Goal: Task Accomplishment & Management: Use online tool/utility

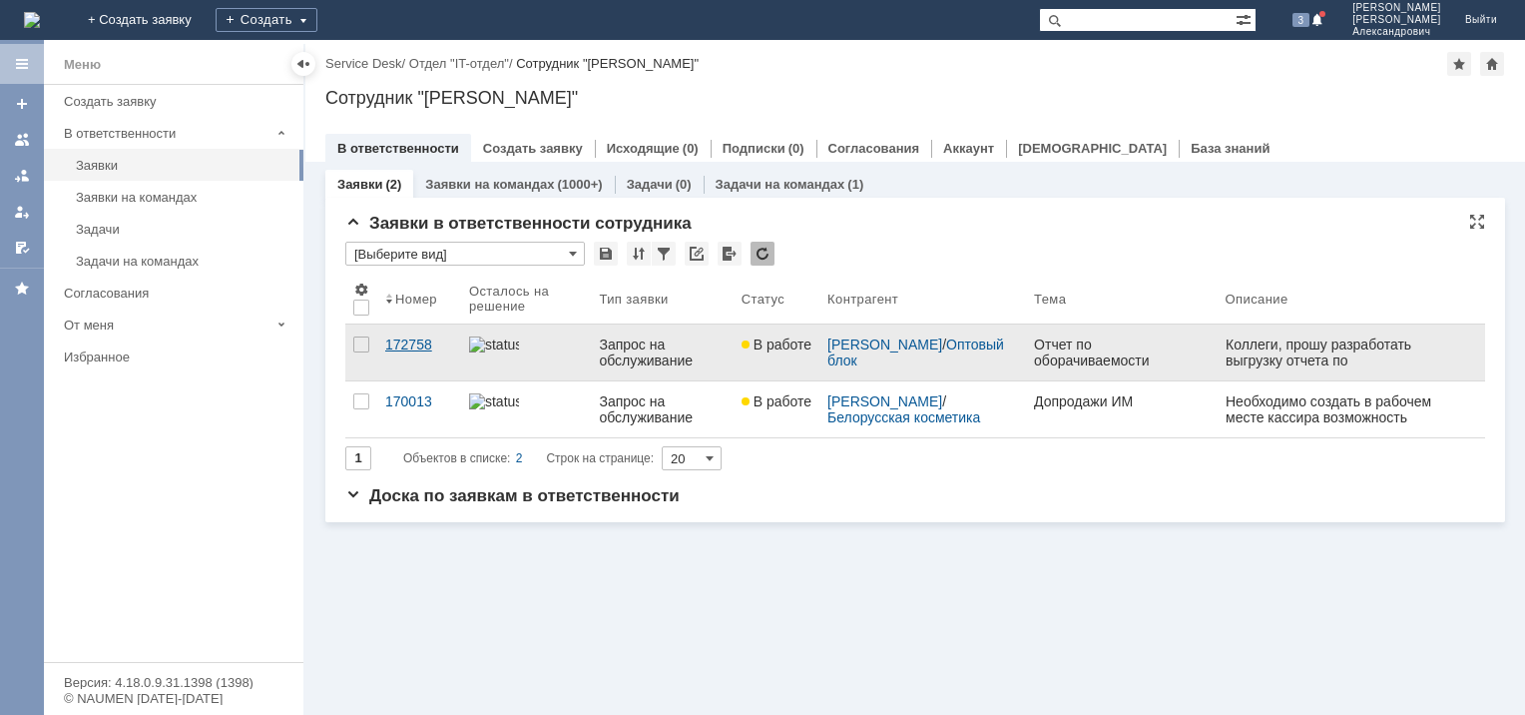
click at [394, 339] on div "172758" at bounding box center [419, 344] width 68 height 16
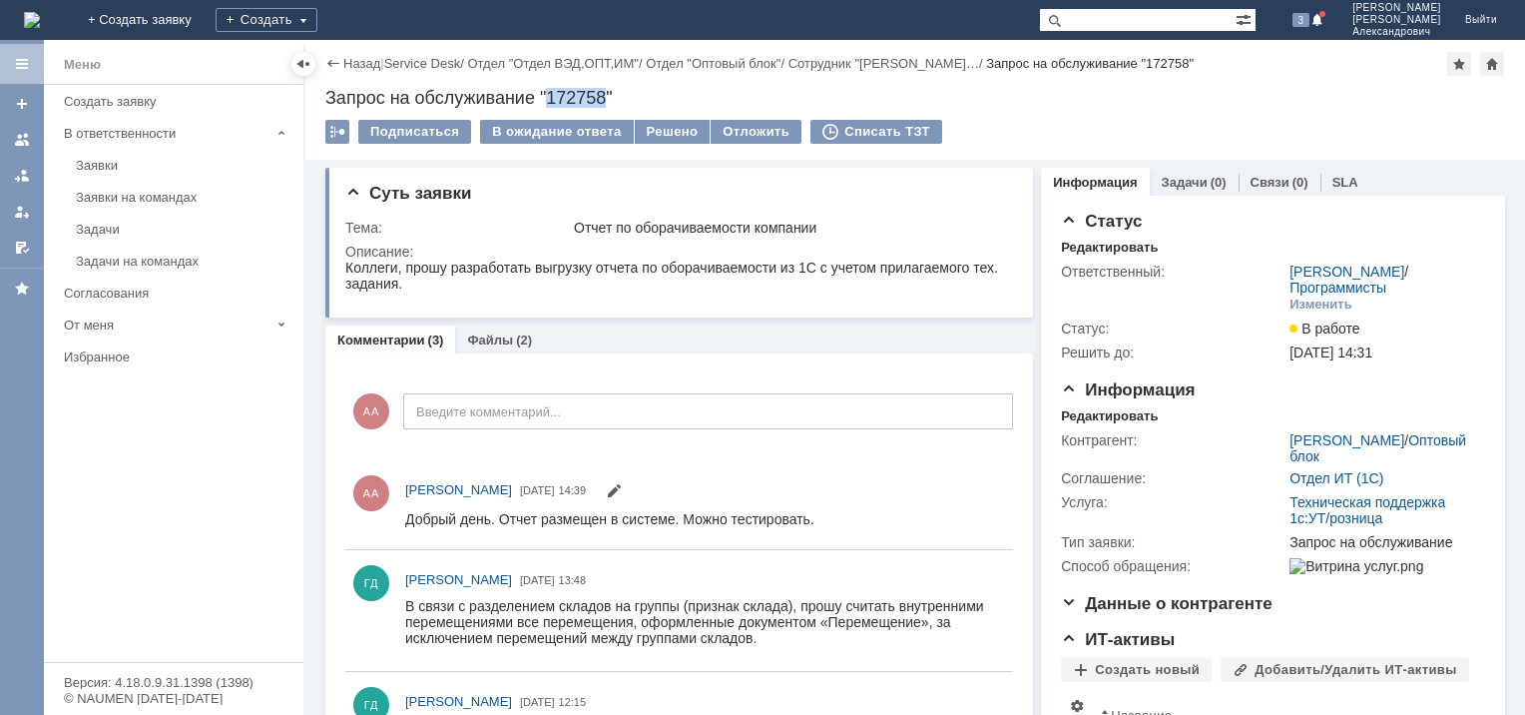
drag, startPoint x: 607, startPoint y: 93, endPoint x: 552, endPoint y: 94, distance: 54.9
click at [552, 94] on div "Запрос на обслуживание "172758"" at bounding box center [915, 98] width 1180 height 20
copy div "172758"
click at [121, 163] on div "Заявки" at bounding box center [184, 165] width 216 height 15
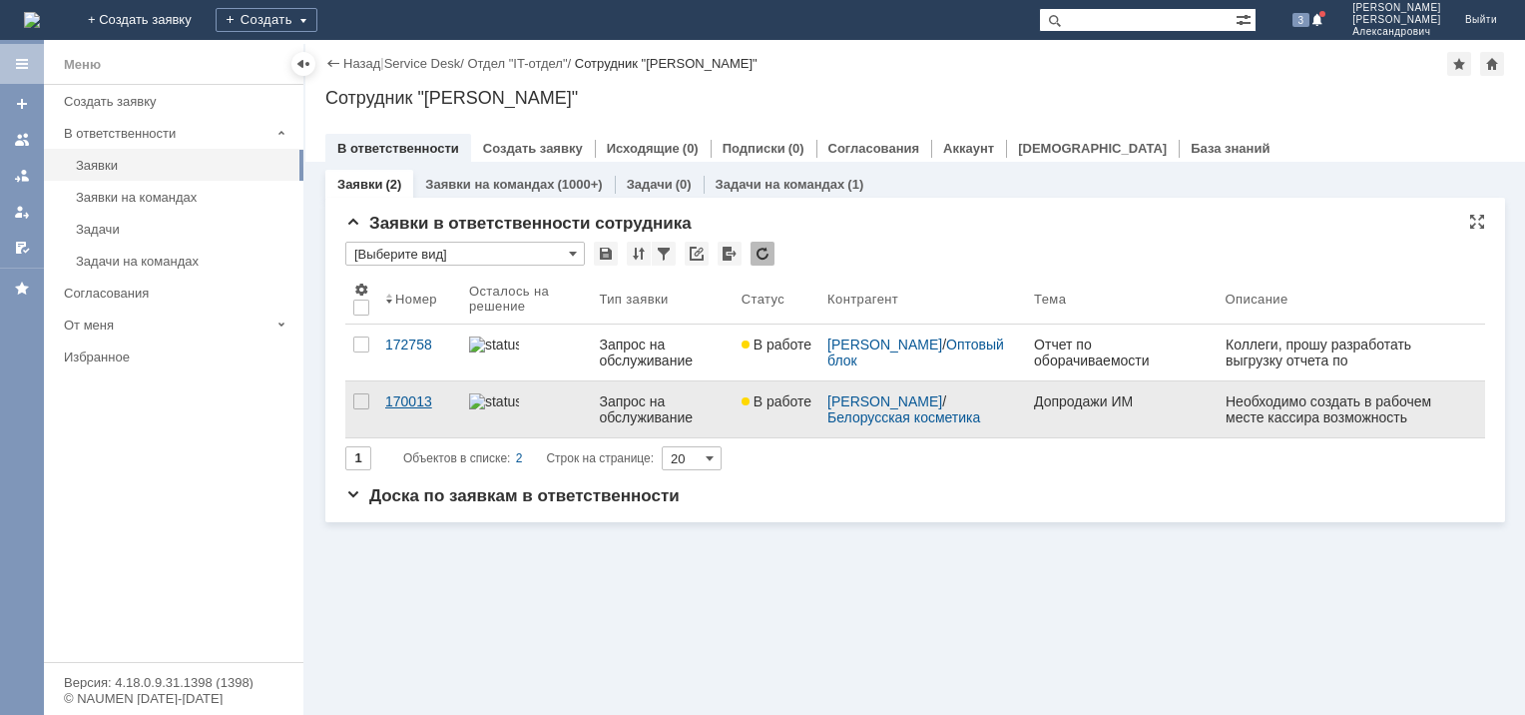
click at [418, 399] on div "170013" at bounding box center [419, 401] width 68 height 16
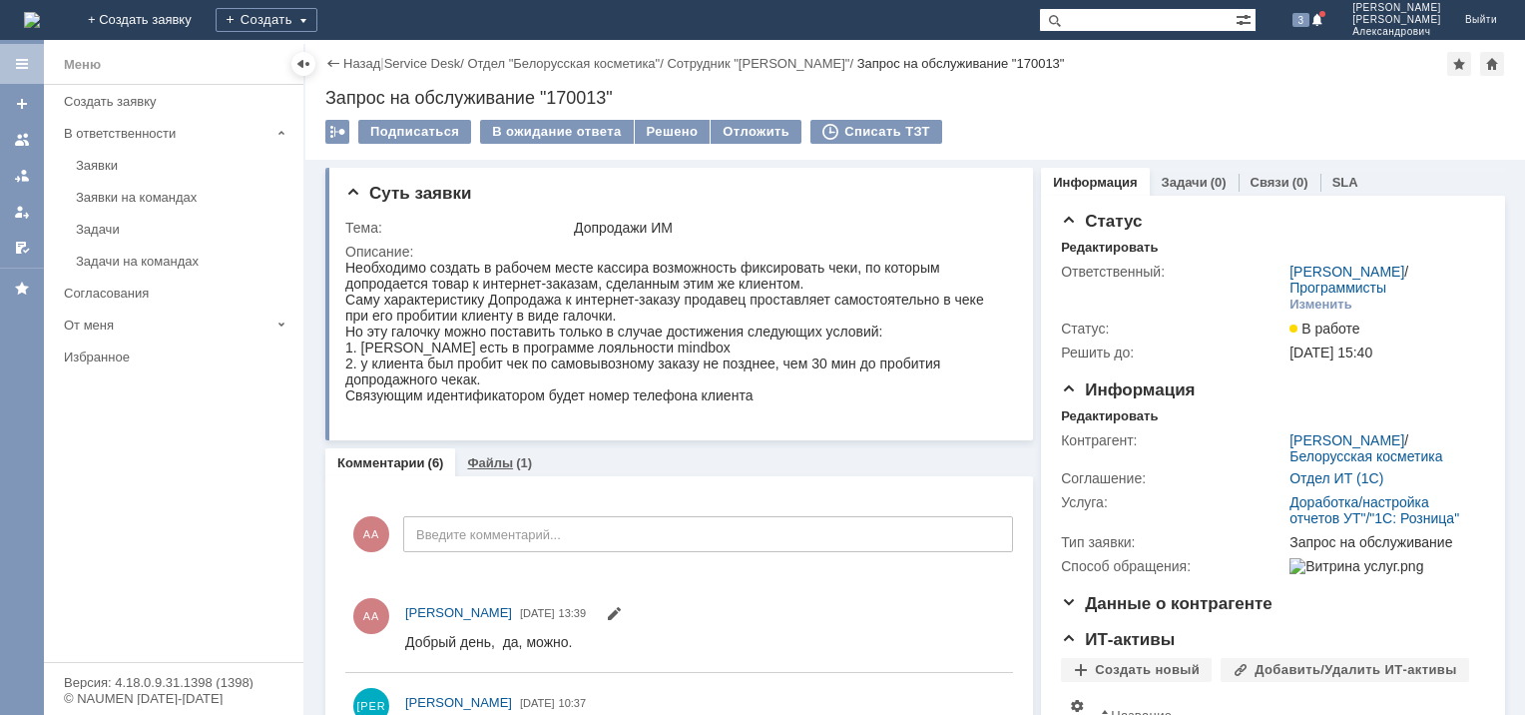
click at [485, 448] on div "Суть заявки Тема: Допродажи ИМ Описание: Комментарии (6) Файлы (1) Комментарии …" at bounding box center [679, 659] width 708 height 999
drag, startPoint x: 485, startPoint y: 448, endPoint x: 600, endPoint y: 459, distance: 115.3
click at [600, 459] on div "Комментарии (6) Файлы (1)" at bounding box center [679, 462] width 708 height 28
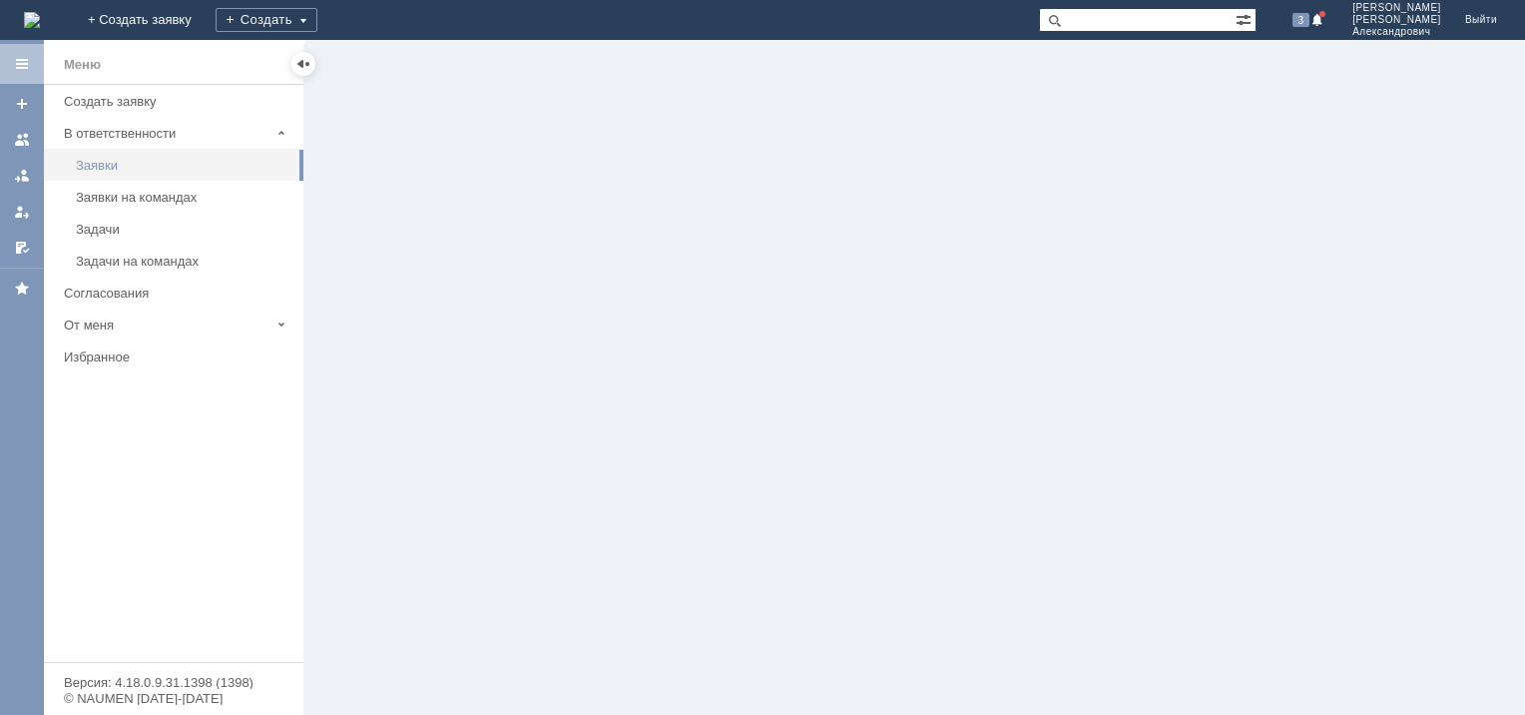
click at [114, 160] on div "Заявки" at bounding box center [184, 165] width 216 height 15
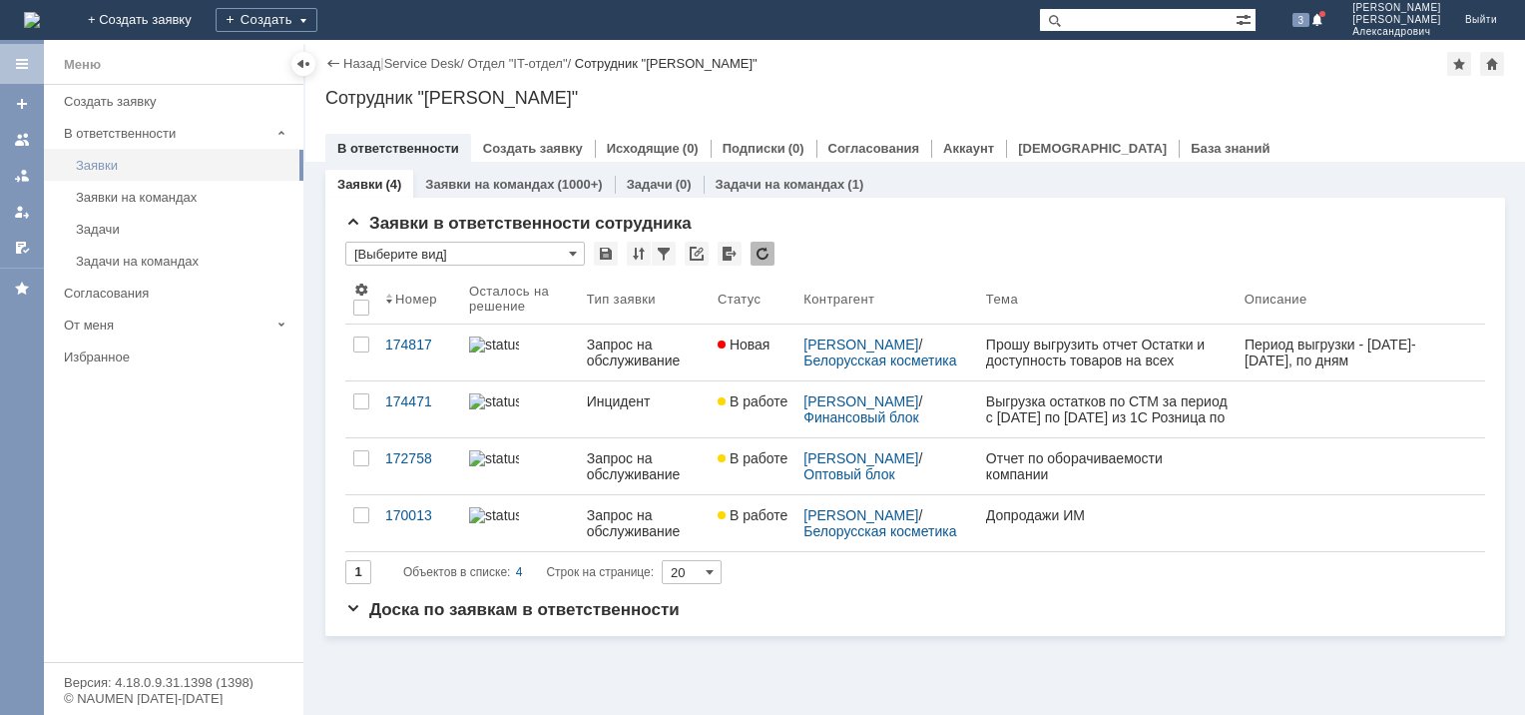
click at [108, 164] on div "Заявки" at bounding box center [184, 165] width 216 height 15
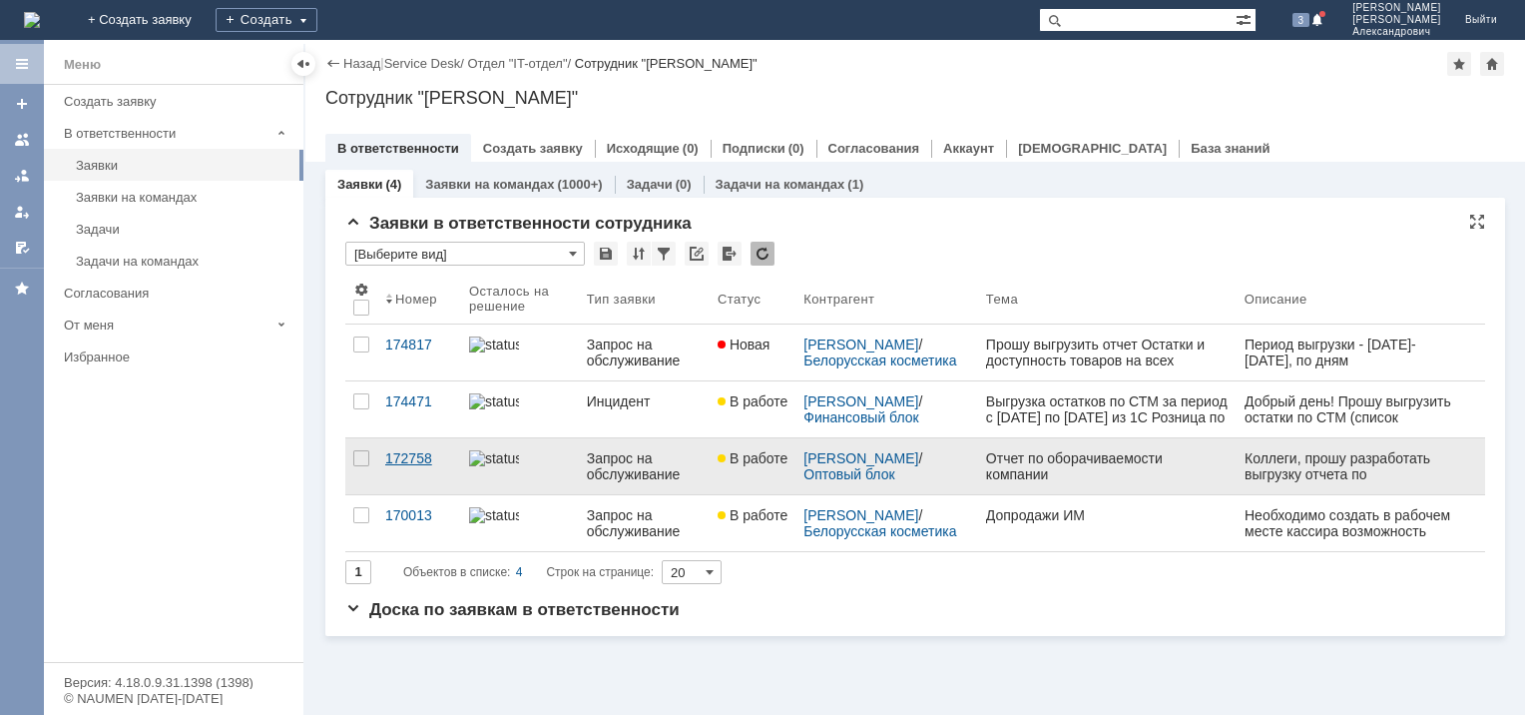
click at [402, 456] on div "172758" at bounding box center [419, 458] width 68 height 16
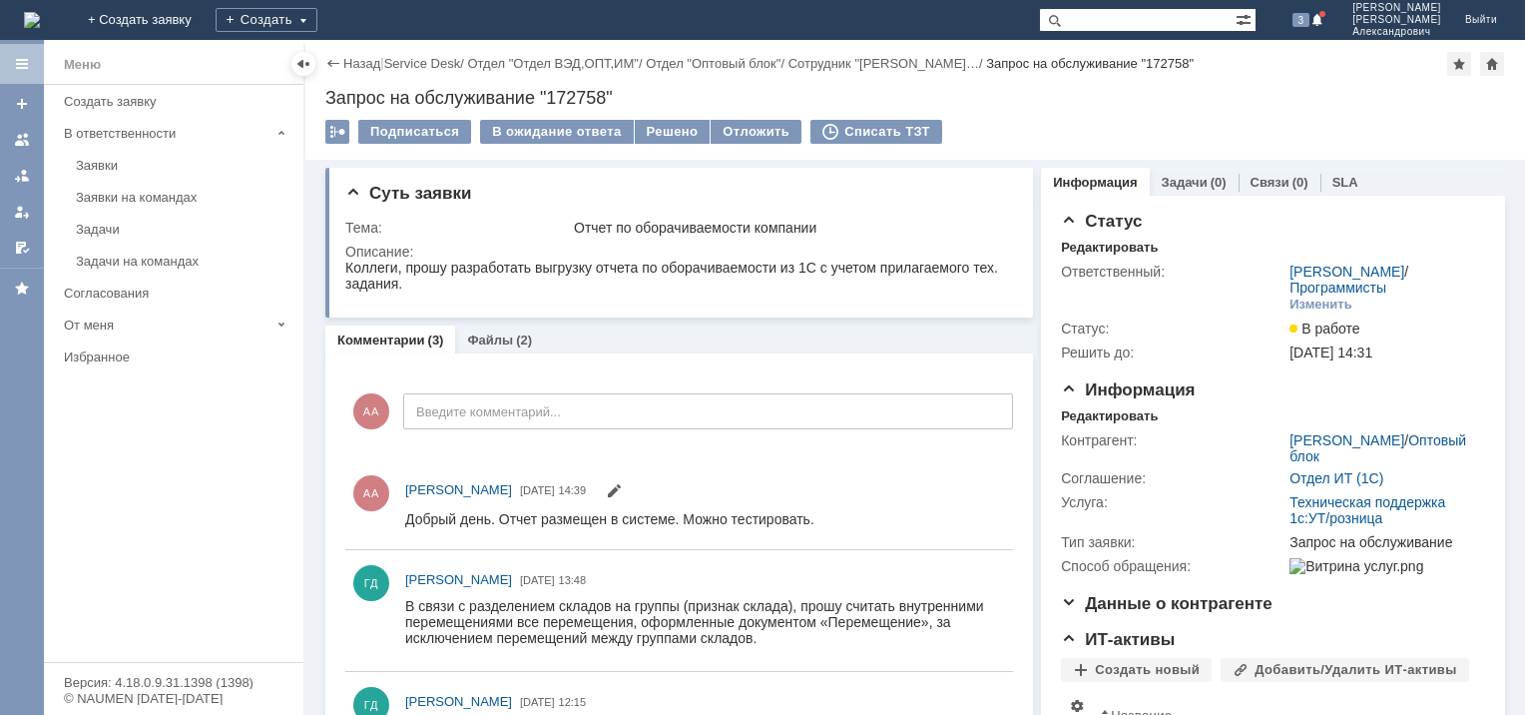
click at [1110, 22] on input "text" at bounding box center [1137, 20] width 197 height 24
paste input "174471"
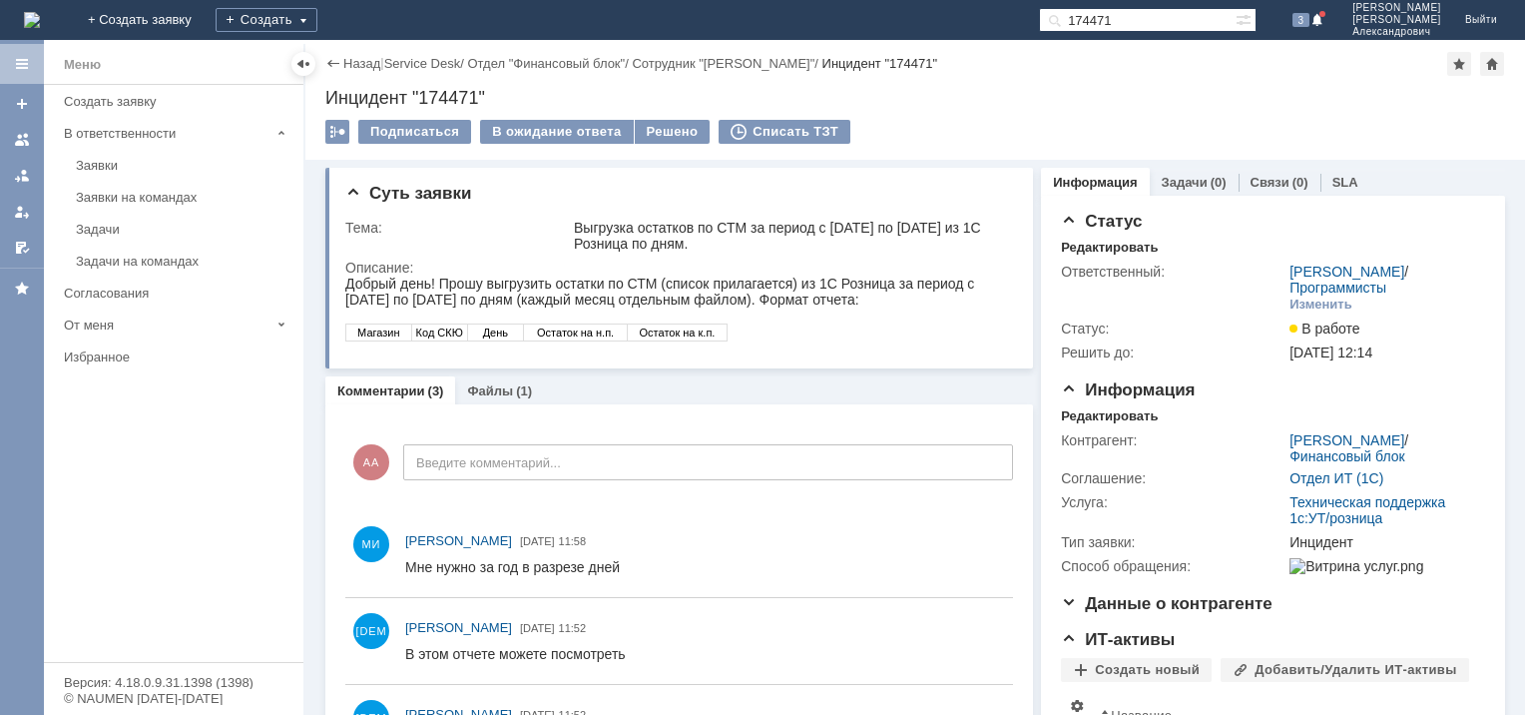
drag, startPoint x: 1149, startPoint y: 19, endPoint x: 1029, endPoint y: 14, distance: 119.9
click at [1029, 14] on div "На домашнюю + Создать заявку Создать 174471 3 [PERSON_NAME]" at bounding box center [762, 20] width 1525 height 40
paste input "817"
type input "174817"
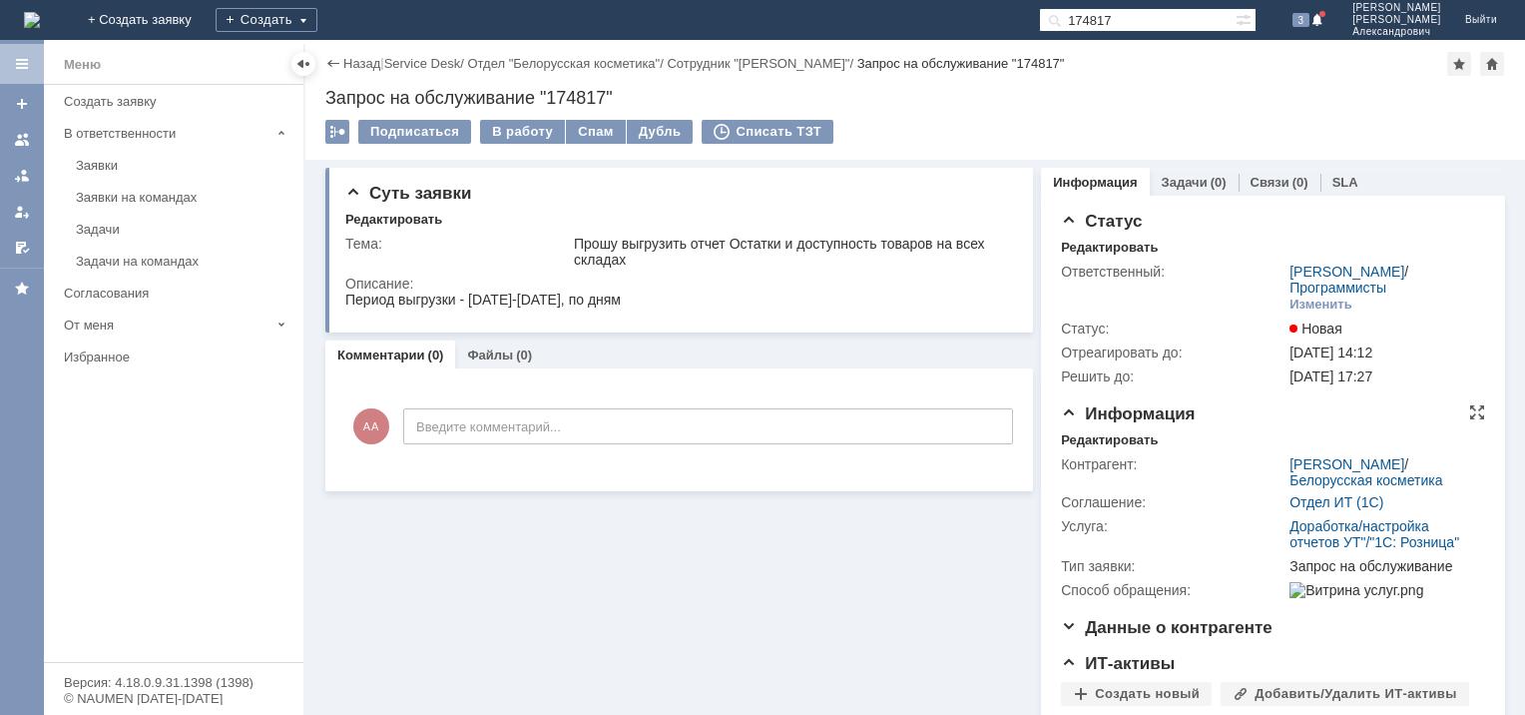
drag, startPoint x: 1261, startPoint y: 480, endPoint x: 1410, endPoint y: 482, distance: 148.8
click at [1410, 482] on tr "Контрагент: [PERSON_NAME] / Белорусская косметика" at bounding box center [1271, 471] width 420 height 38
copy tr "[PERSON_NAME]"
click at [127, 159] on div "Заявки" at bounding box center [184, 165] width 216 height 15
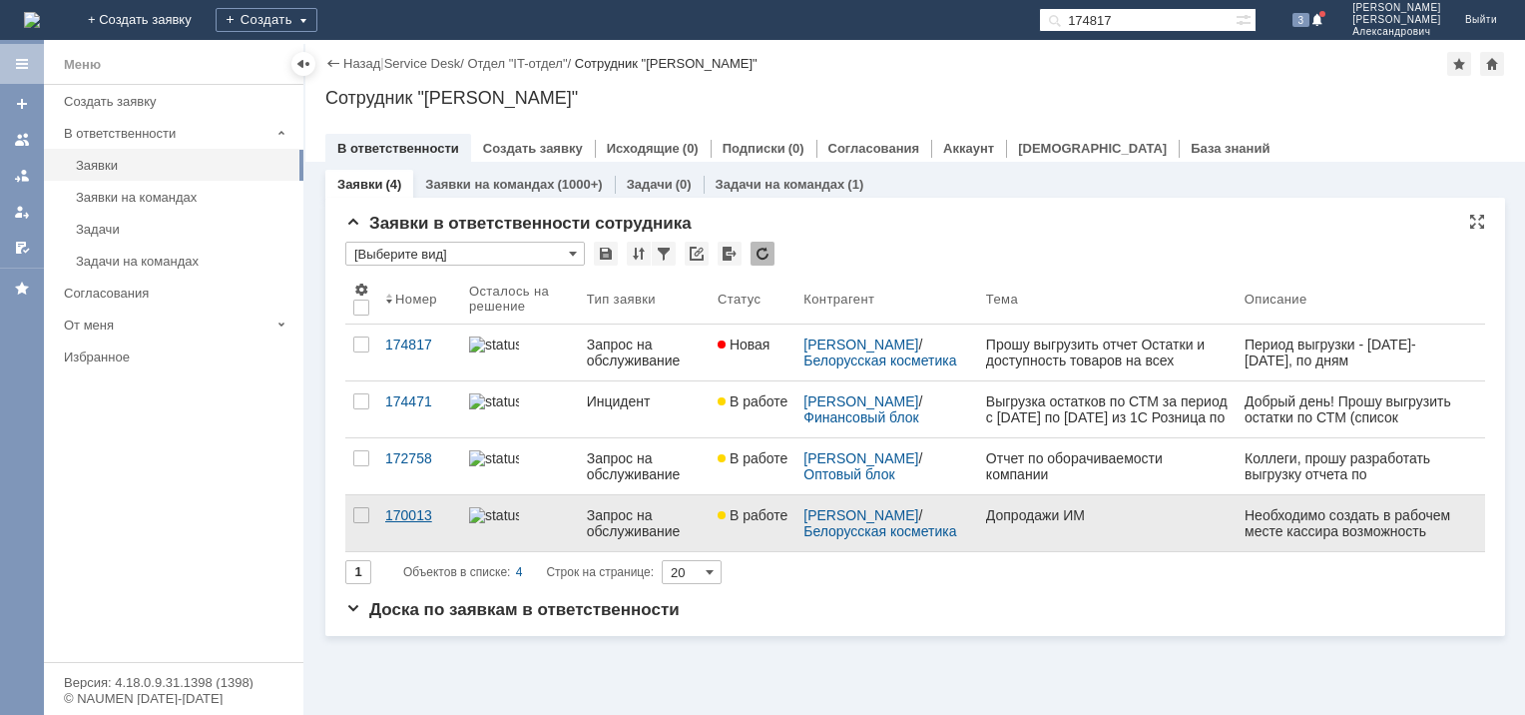
click at [412, 513] on div "170013" at bounding box center [419, 515] width 68 height 16
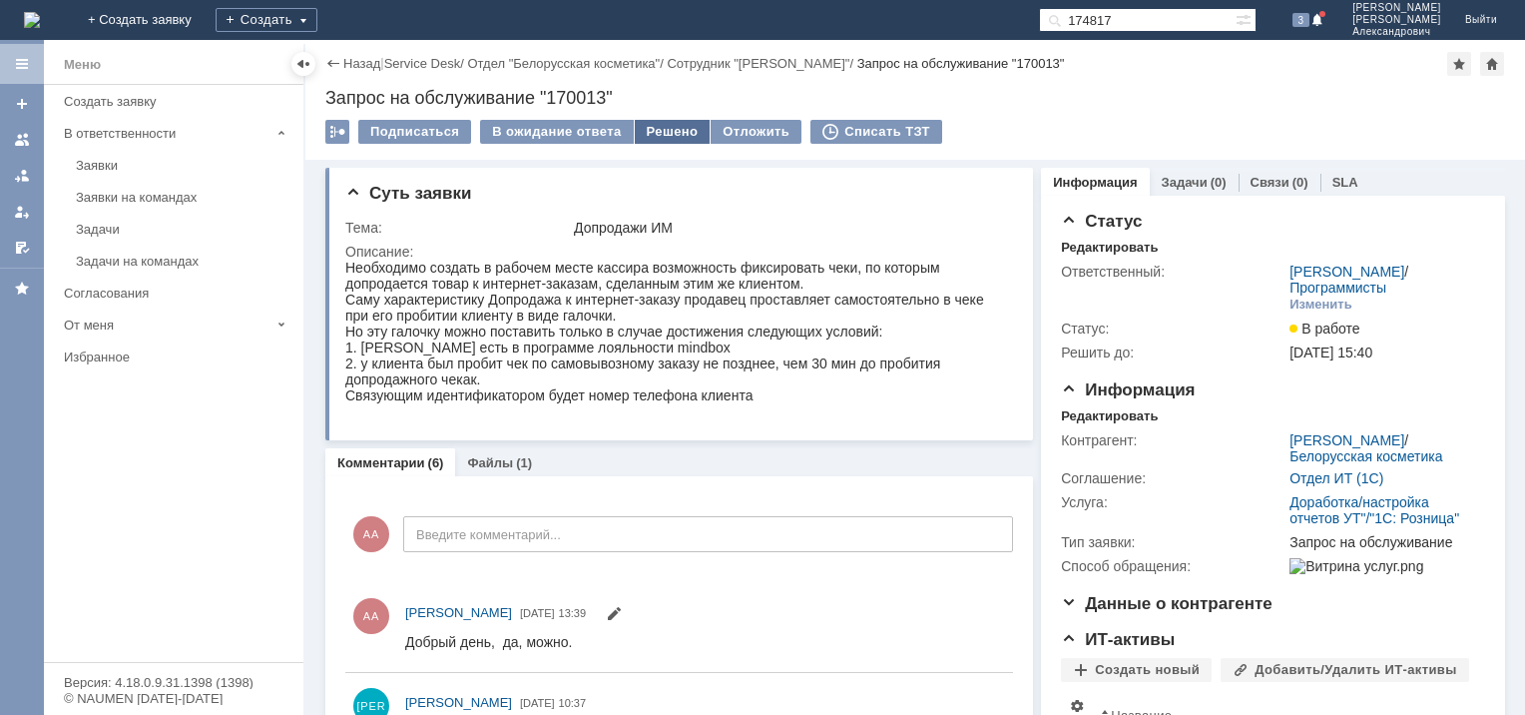
click at [657, 130] on div "Решено" at bounding box center [673, 132] width 76 height 24
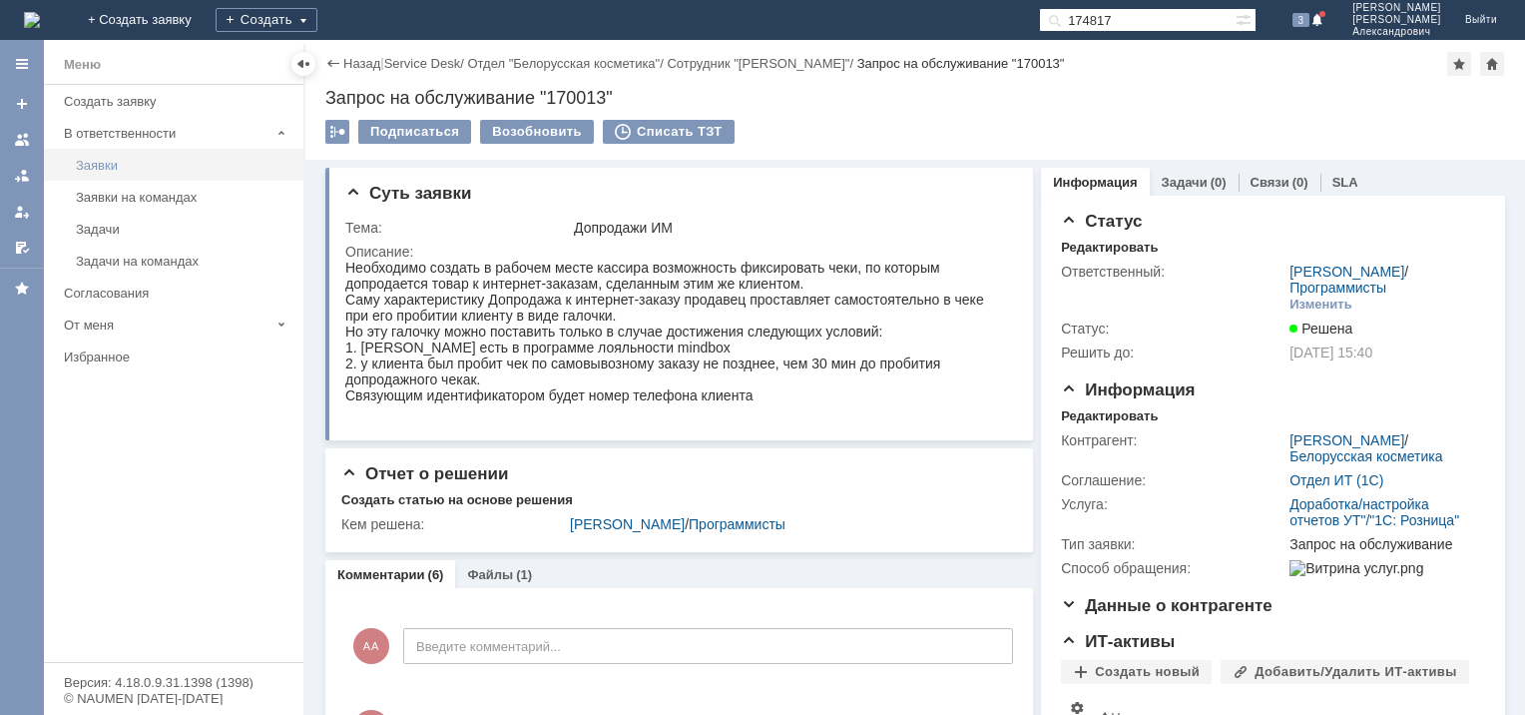
click at [116, 158] on div "Заявки" at bounding box center [184, 165] width 216 height 15
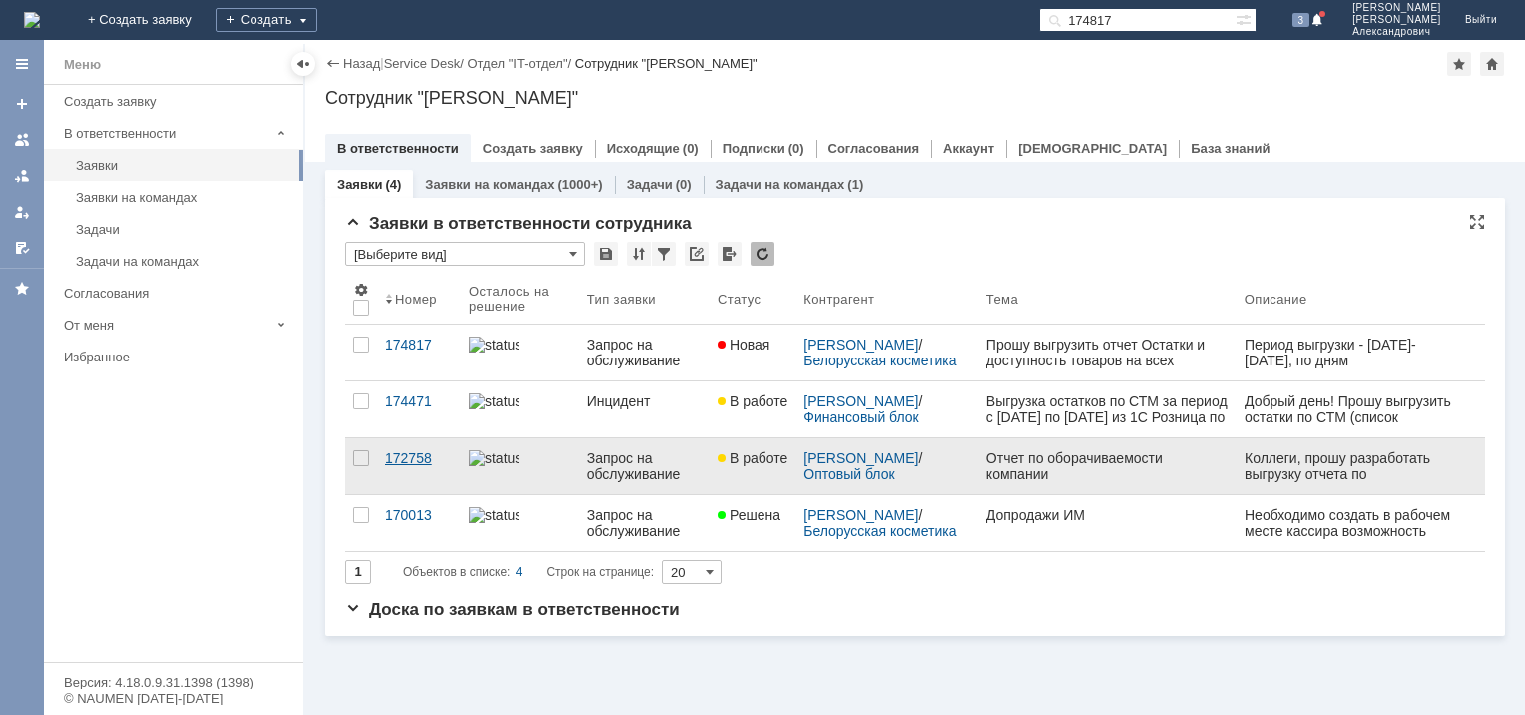
click at [407, 450] on div "172758" at bounding box center [419, 458] width 68 height 16
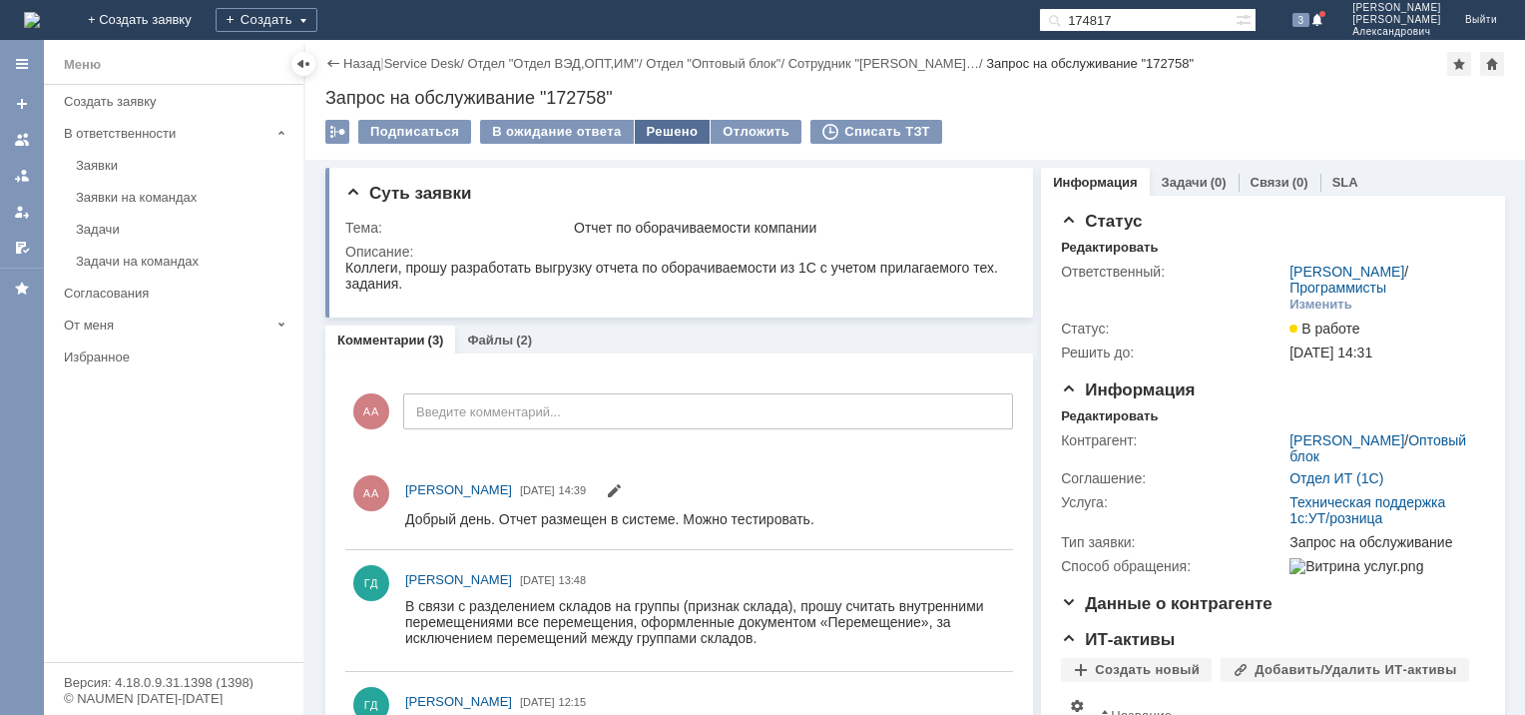
click at [675, 133] on div "Решено" at bounding box center [673, 132] width 76 height 24
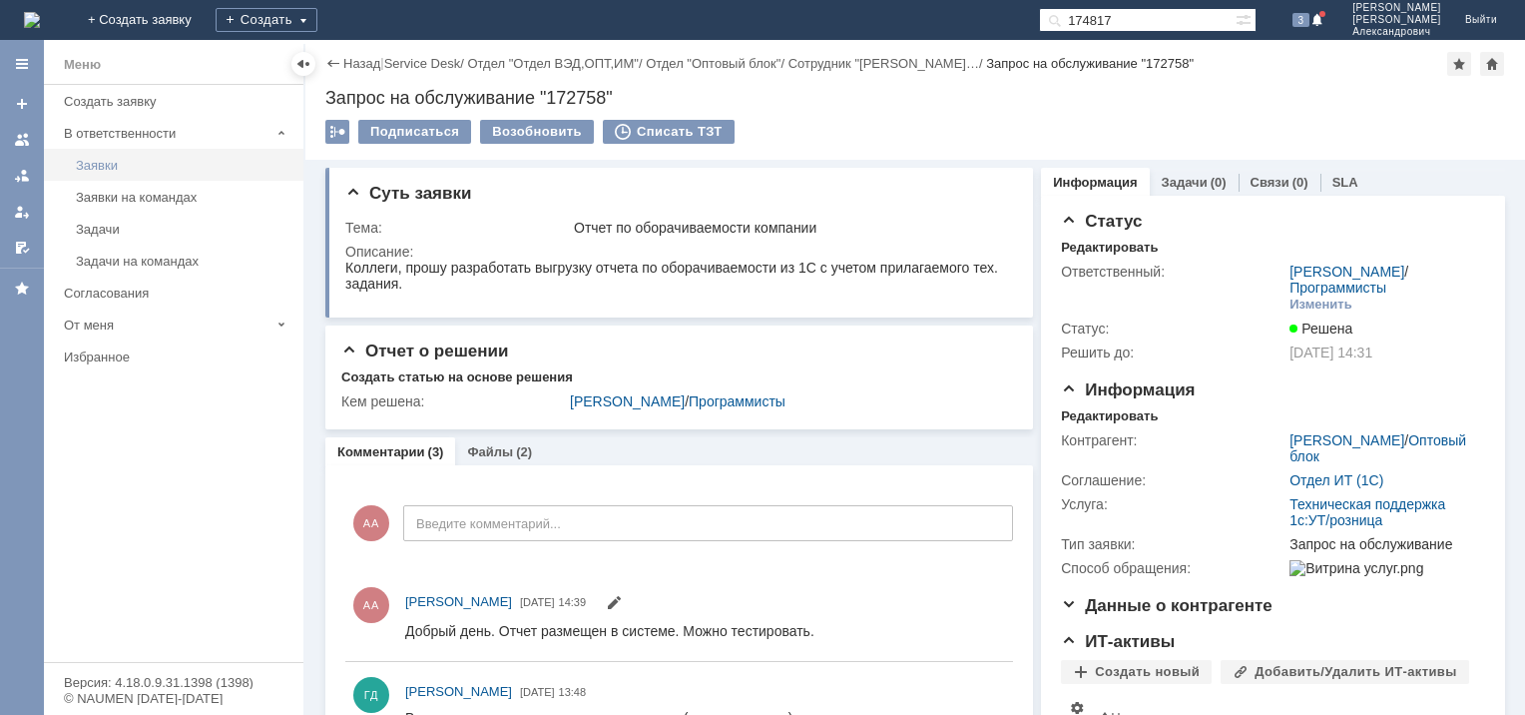
click at [110, 159] on div "Заявки" at bounding box center [184, 165] width 216 height 15
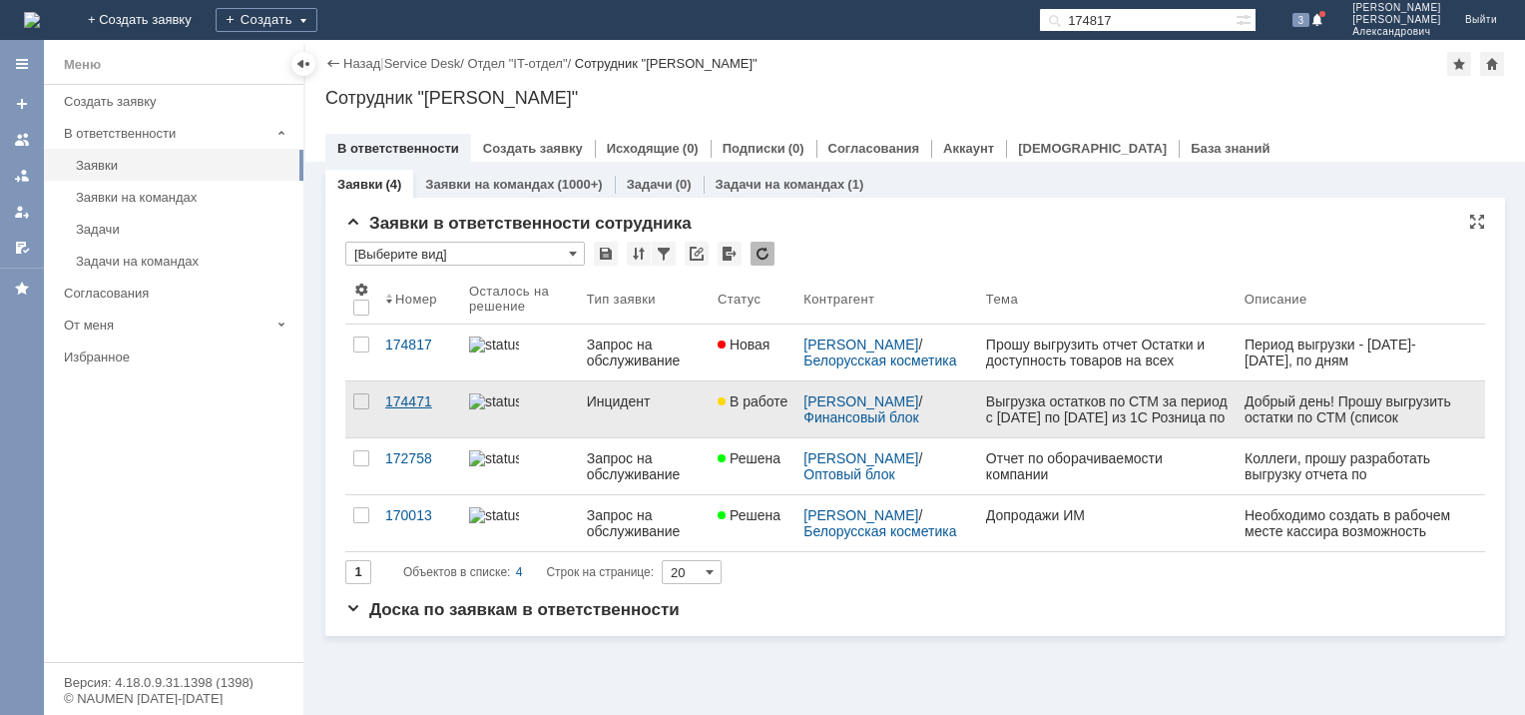
click at [399, 399] on div "174471" at bounding box center [419, 401] width 68 height 16
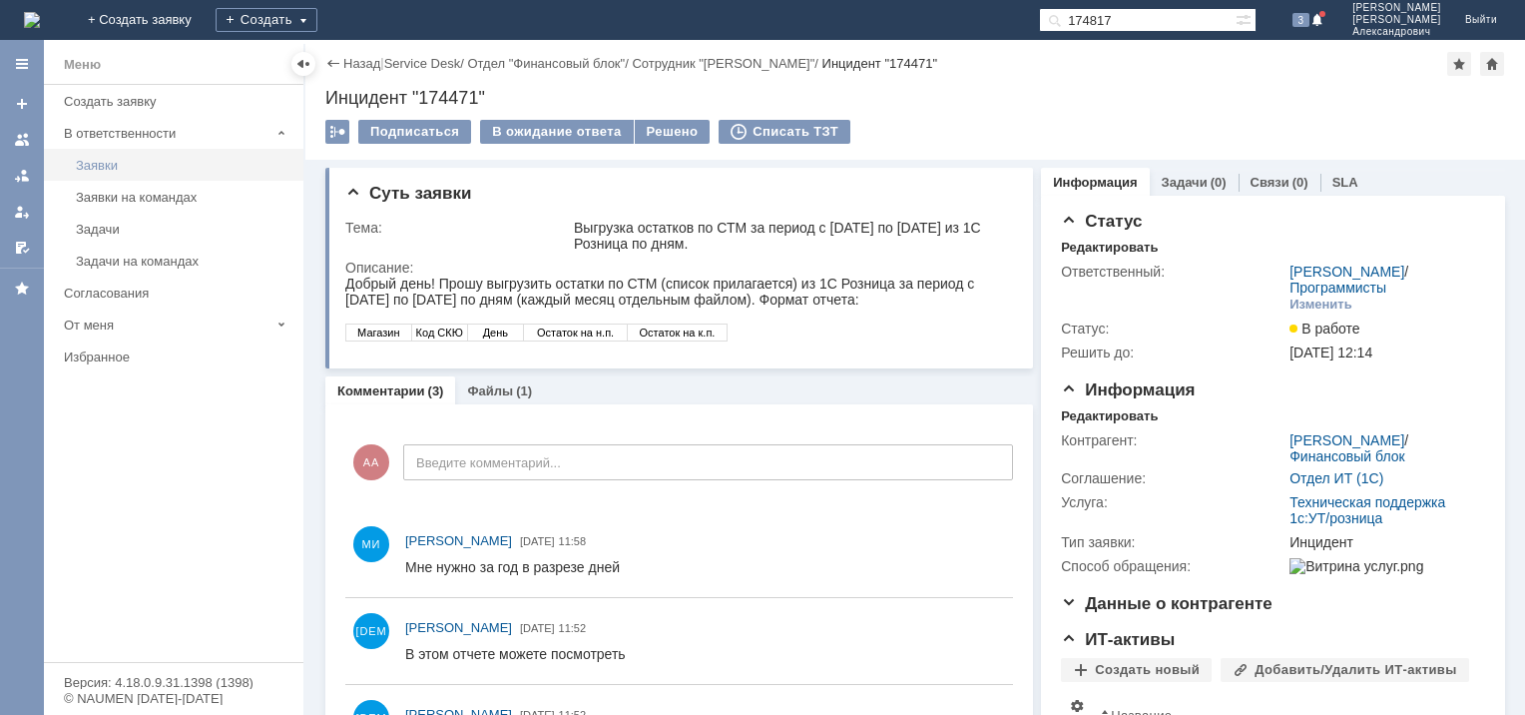
click at [112, 164] on div "Заявки" at bounding box center [184, 165] width 216 height 15
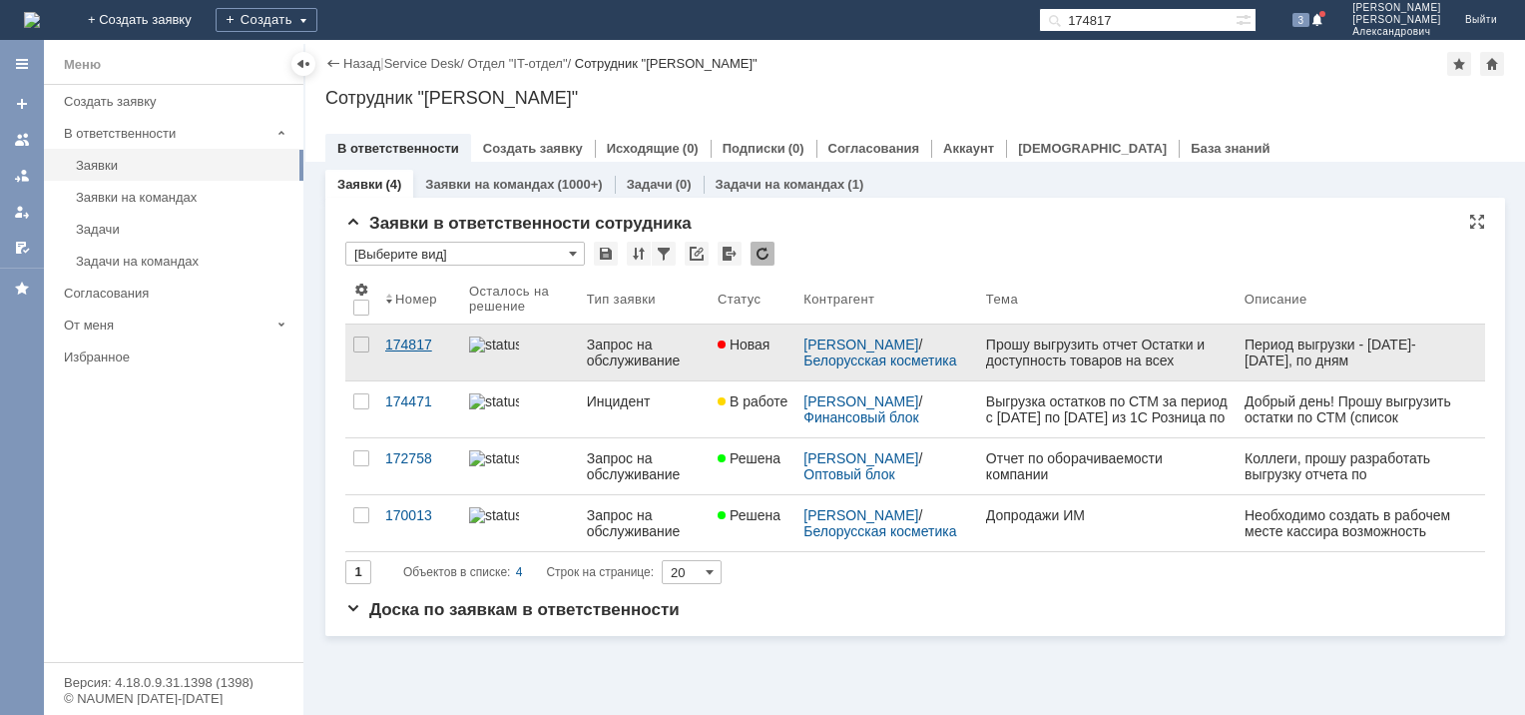
click at [418, 343] on div "174817" at bounding box center [419, 344] width 68 height 16
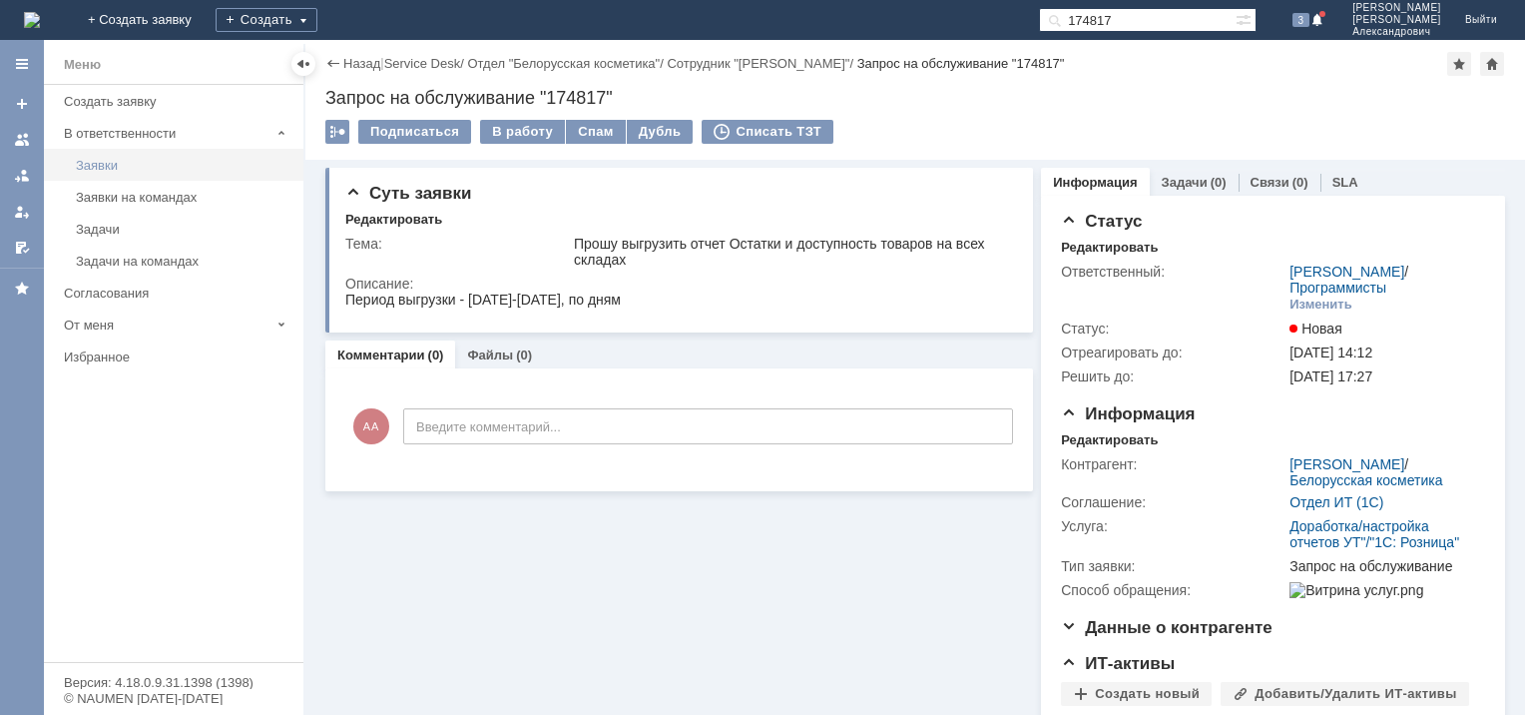
click at [118, 168] on div "Заявки" at bounding box center [184, 165] width 216 height 15
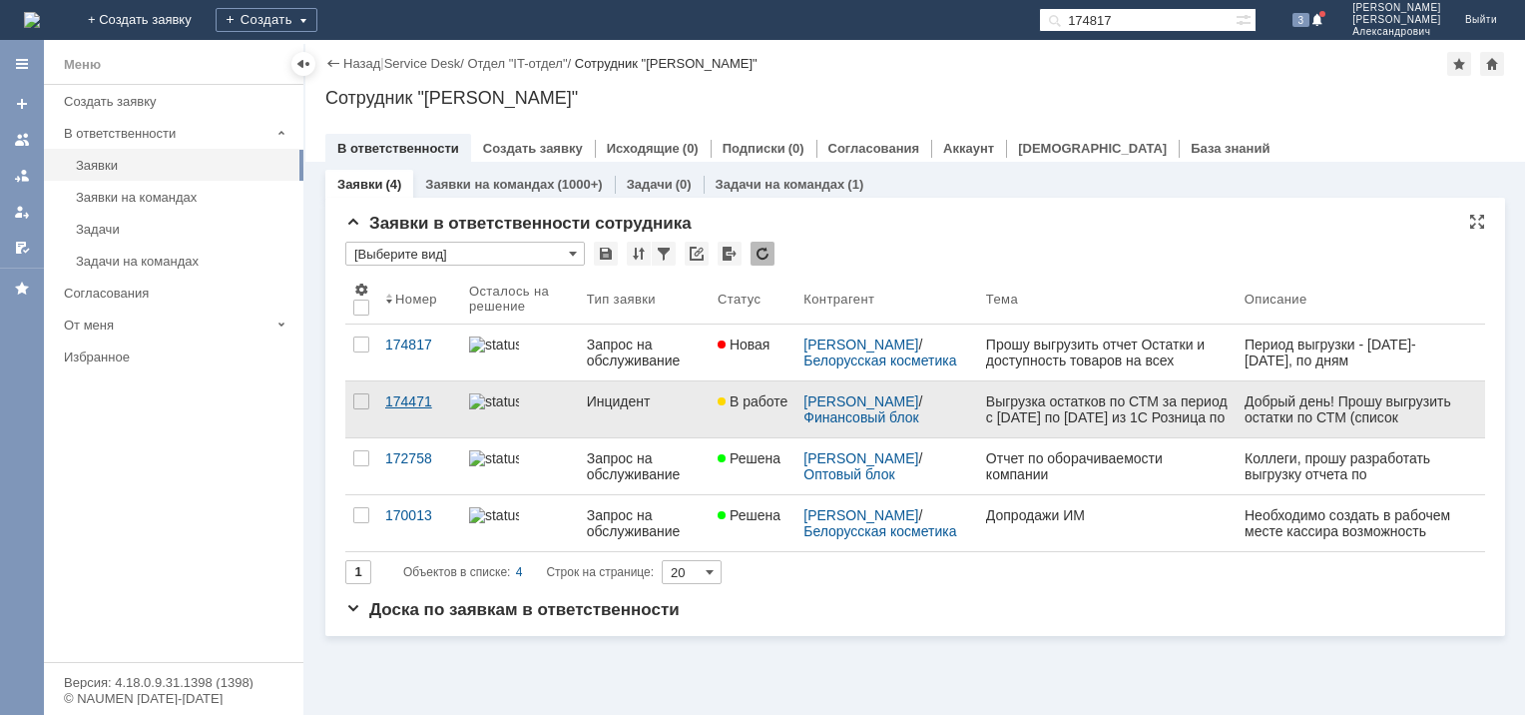
click at [411, 403] on div "174471" at bounding box center [419, 401] width 68 height 16
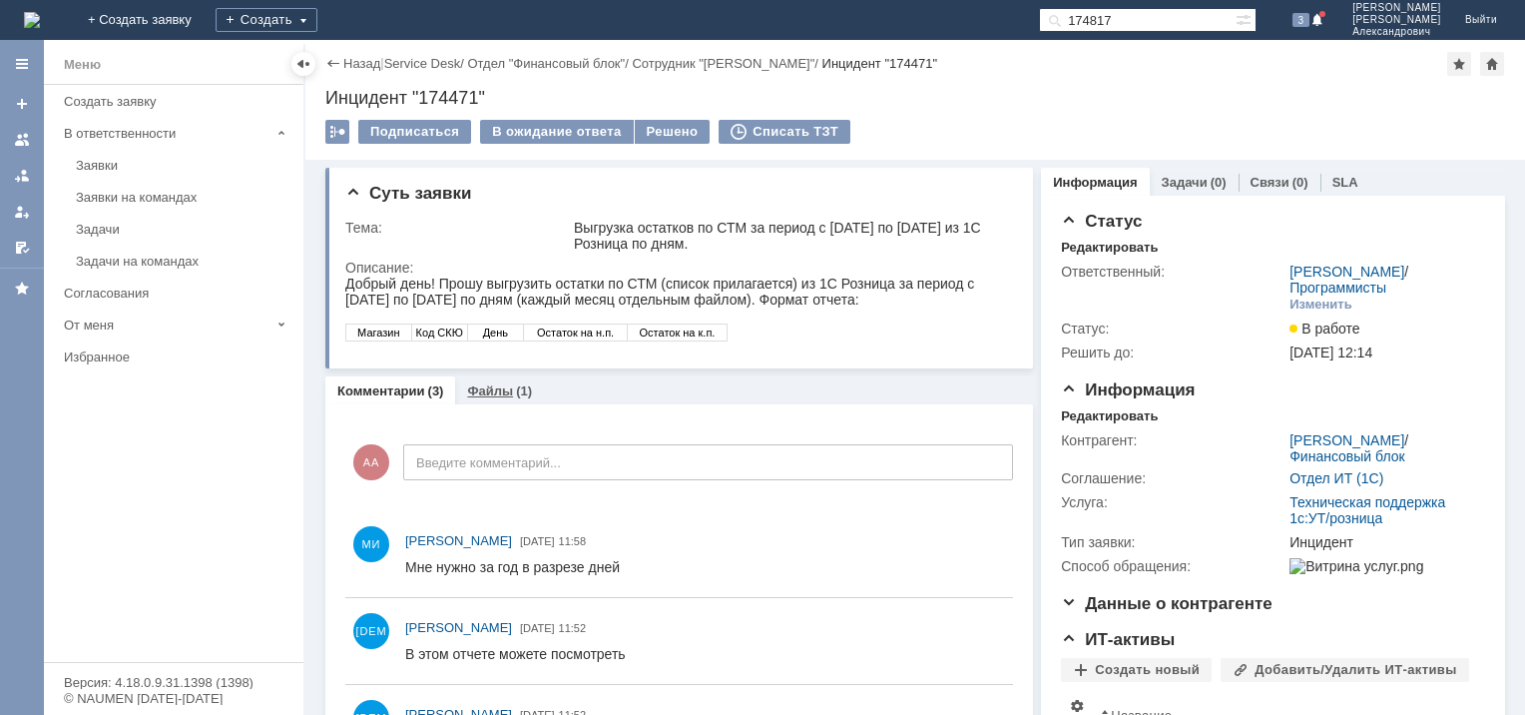
click at [492, 386] on link "Файлы" at bounding box center [490, 390] width 46 height 15
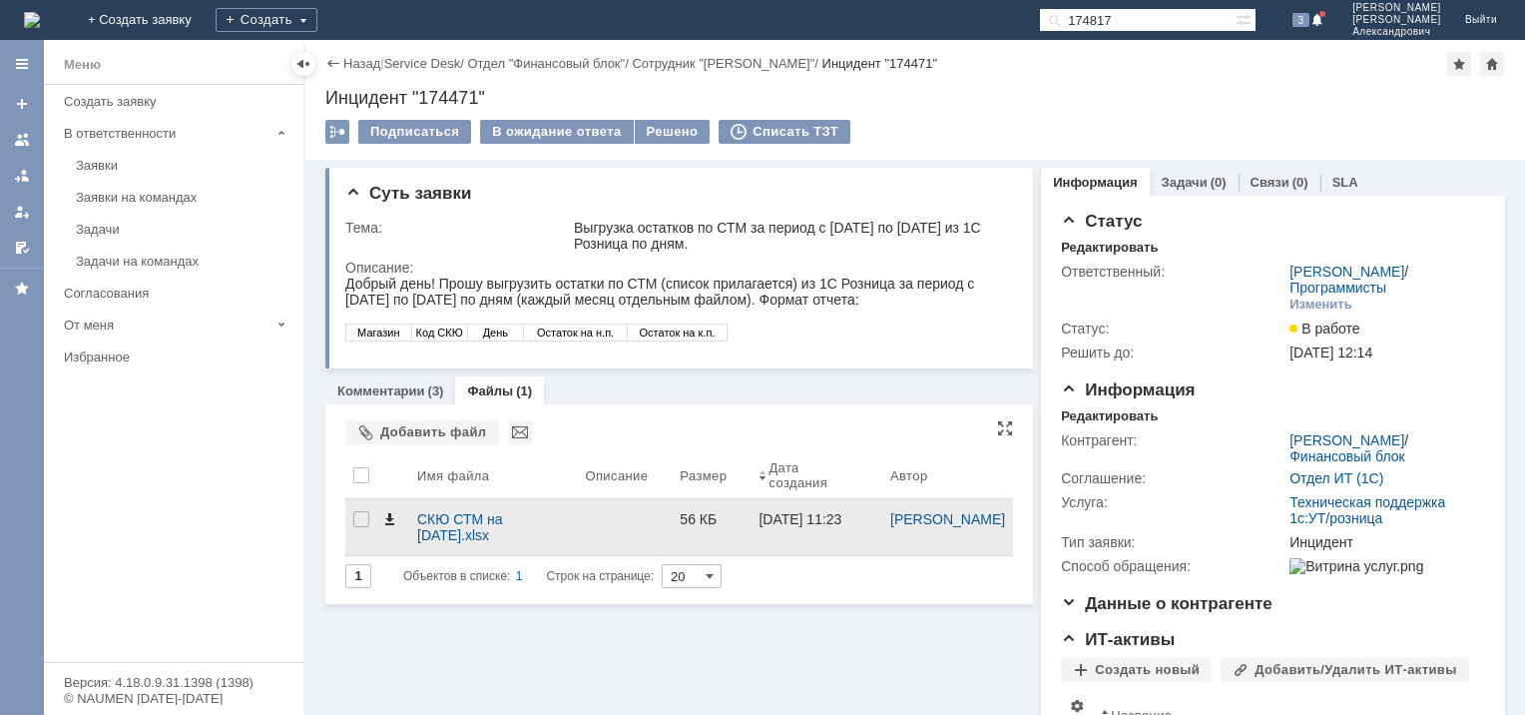
click at [390, 519] on span at bounding box center [389, 519] width 16 height 16
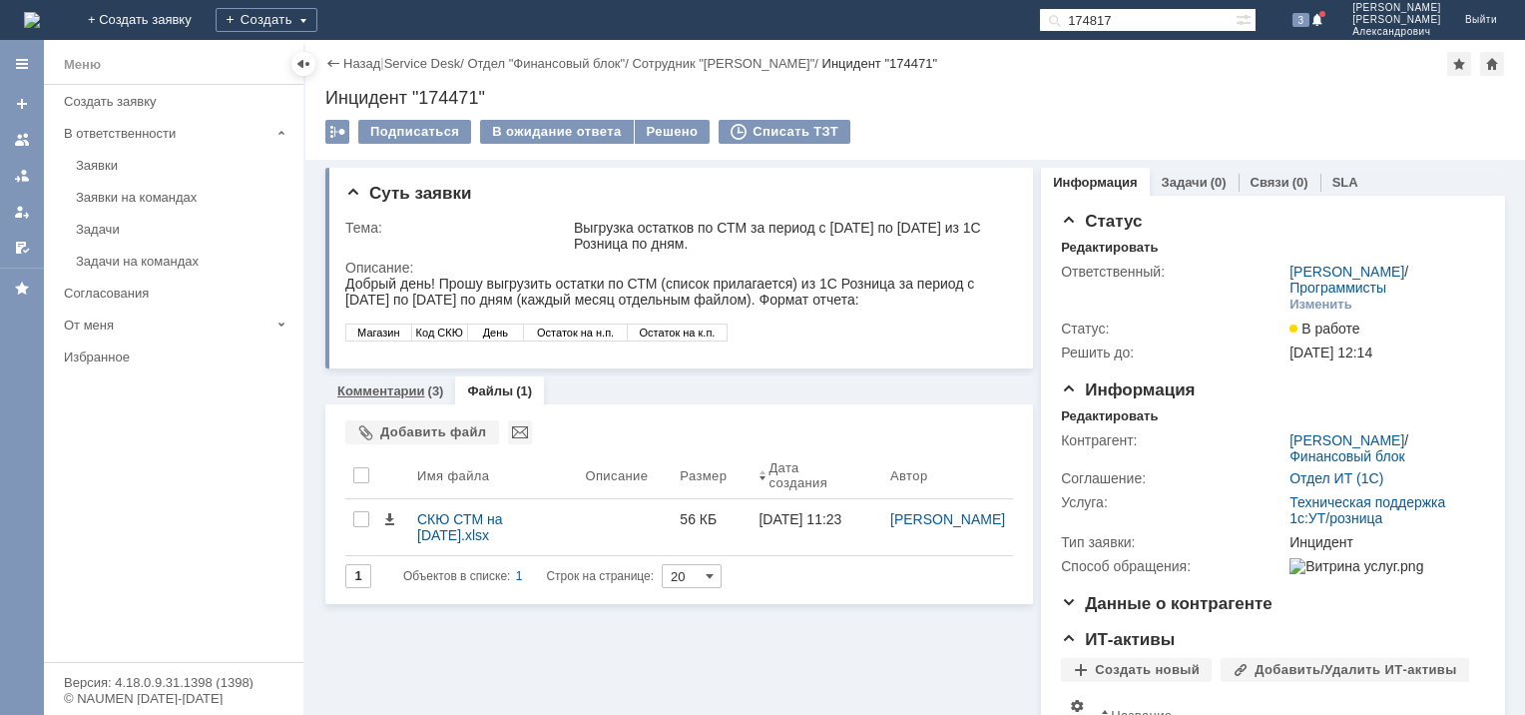
click at [415, 387] on link "Комментарии" at bounding box center [381, 390] width 88 height 15
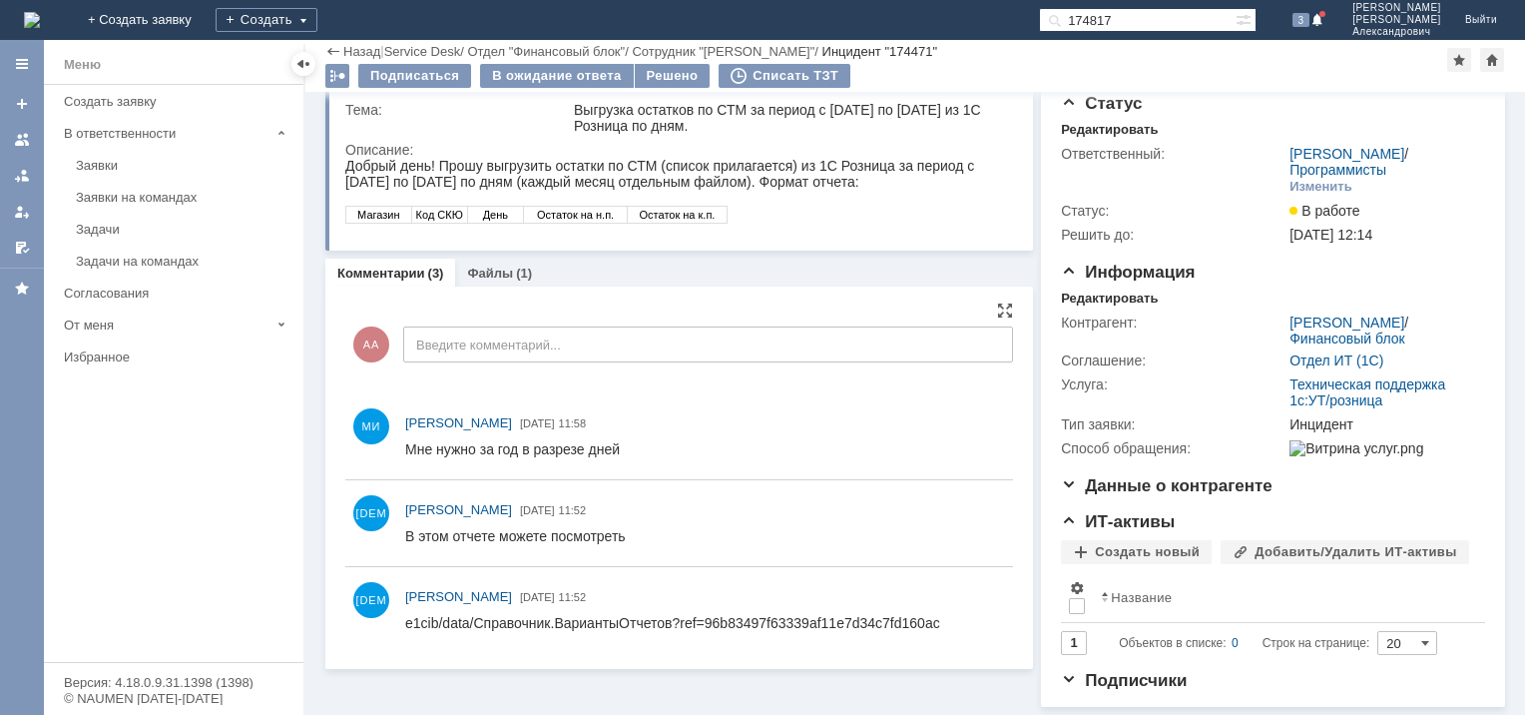
scroll to position [80, 0]
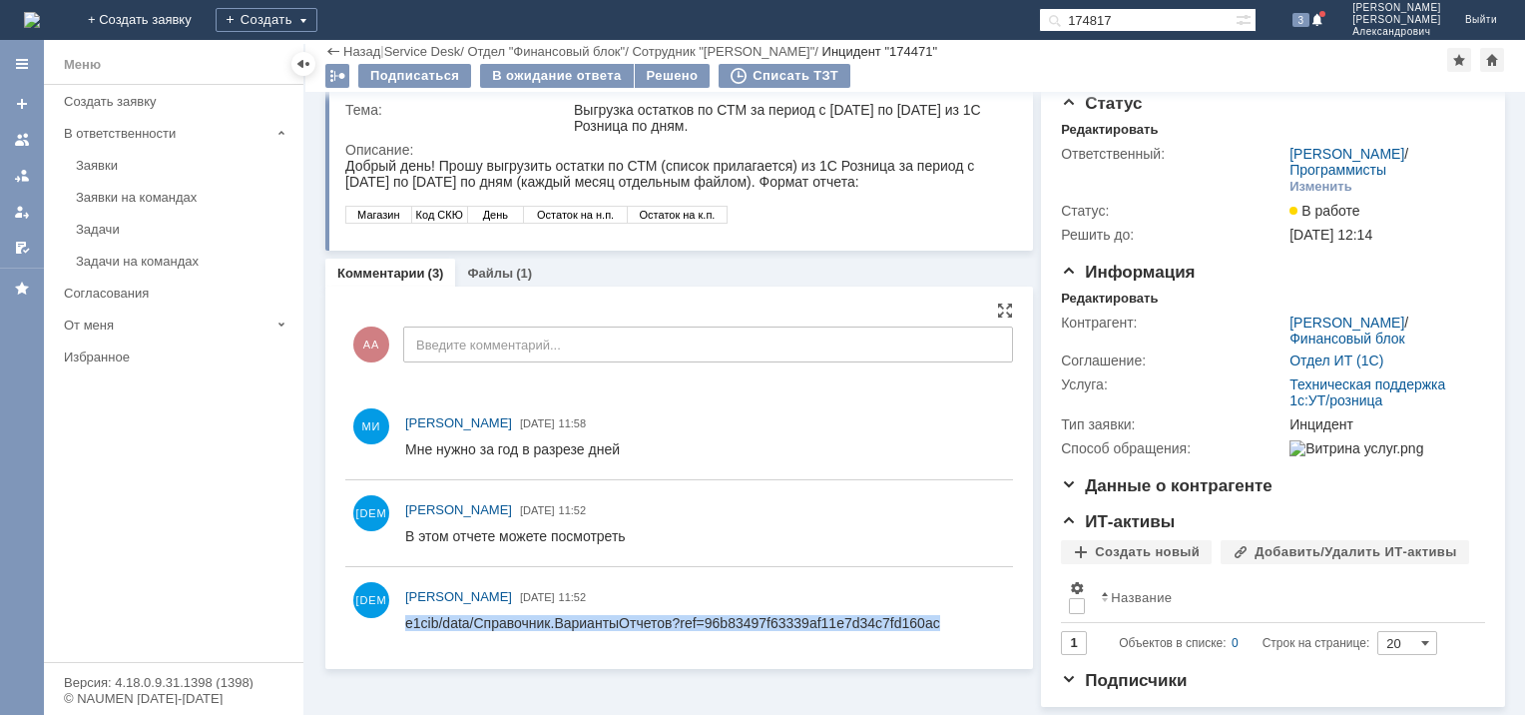
drag, startPoint x: 955, startPoint y: 622, endPoint x: 395, endPoint y: 623, distance: 560.1
click at [405, 623] on html "e1cib/data/Справочник.ВариантыОтчетов?ref=96b83497f63339af11e7d34c7fd160ac" at bounding box center [700, 624] width 590 height 18
copy div "e1cib/data/Справочник.ВариантыОтчетов?ref=96b83497f63339af11e7d34c7fd160ac"
